Goal: Use online tool/utility: Utilize a website feature to perform a specific function

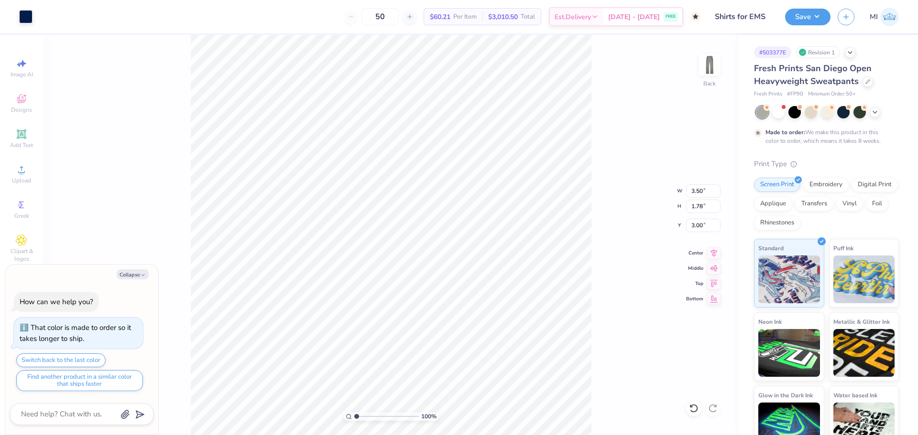
type textarea "x"
type input "2.46071092039642"
type textarea "x"
type input "2.46071092039642"
type textarea "x"
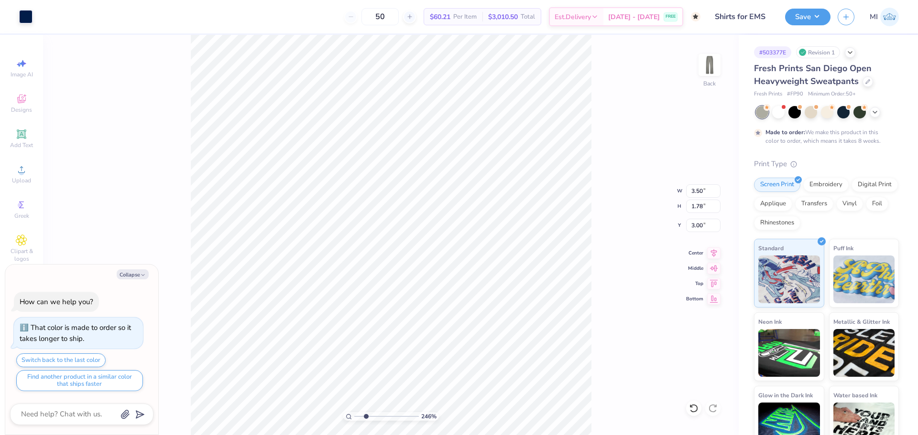
type input "2.46071092039642"
type input "6.98"
type input "3.55"
type textarea "x"
type input "2.46071092039642"
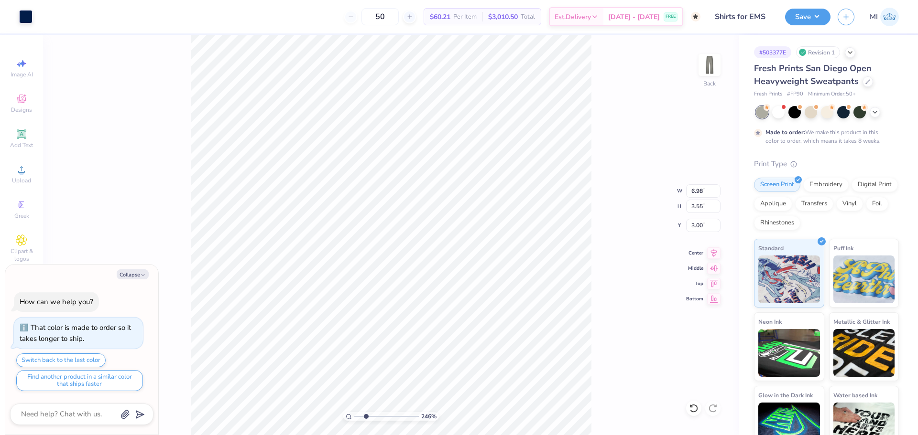
type textarea "x"
type input "2.46071092039642"
type input "3.75"
type textarea "x"
type input "2.46071092039642"
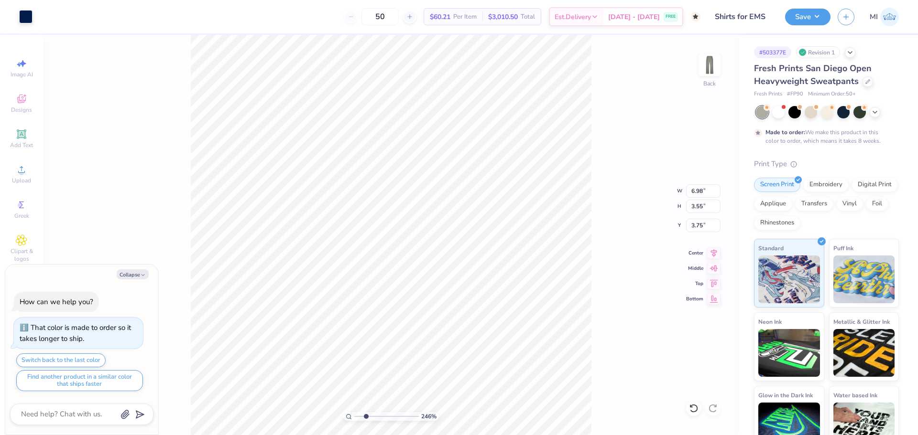
type textarea "x"
type input "2.46071092039642"
type input "8.37"
type input "4.26"
type textarea "x"
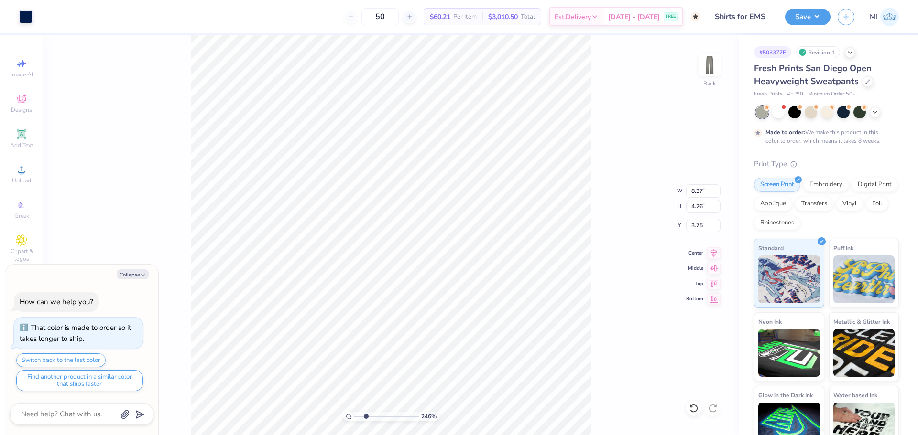
type input "2.46071092039642"
type textarea "x"
type input "2.46071092039642"
type input "4.32"
type textarea "x"
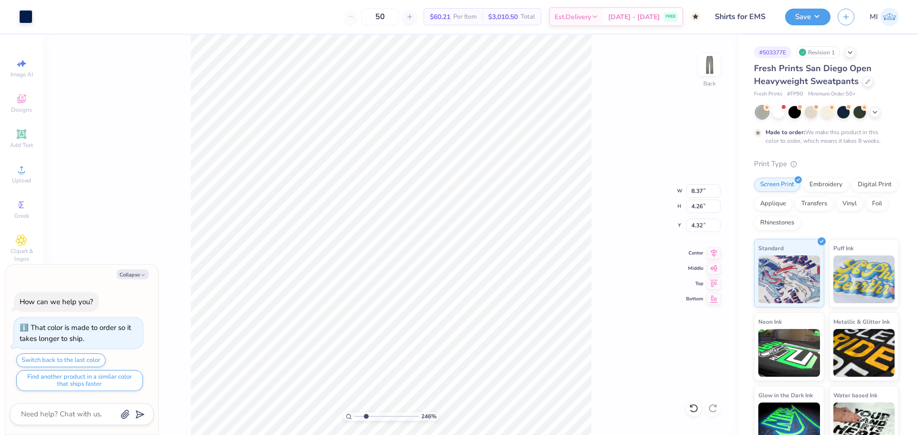
type input "2.46071092039642"
type textarea "x"
type input "1"
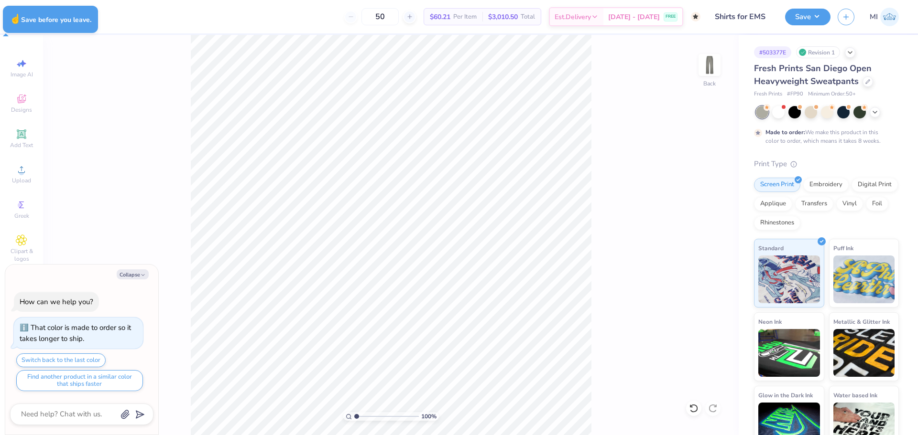
type textarea "x"
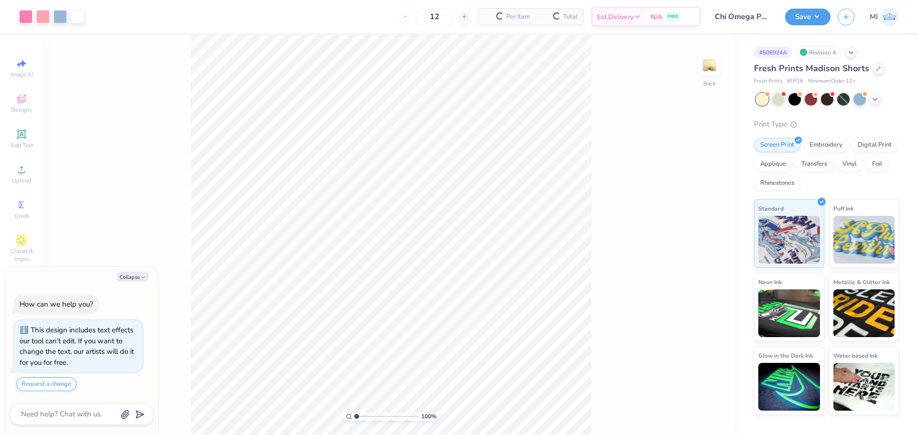
scroll to position [27, 0]
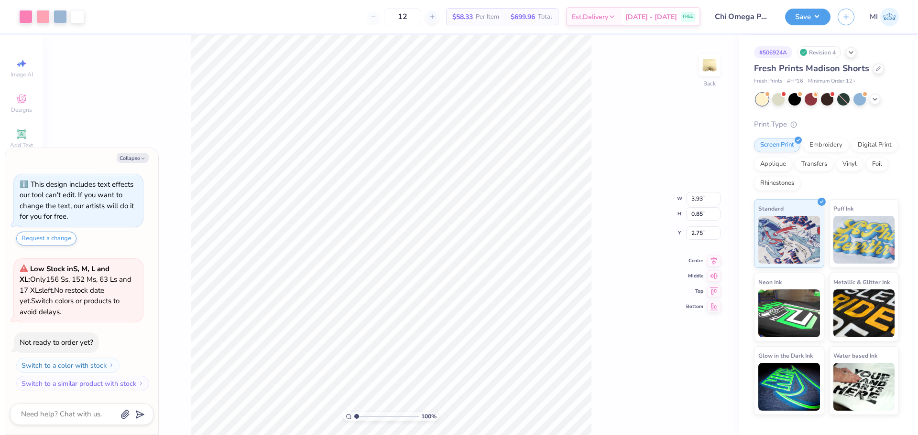
type textarea "x"
type input "10"
type textarea "x"
type input "2.82707713714443"
type textarea "x"
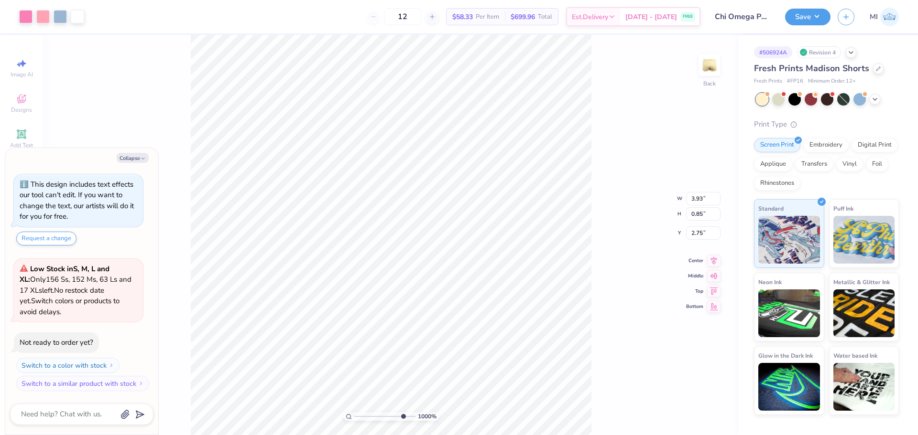
type input "10"
